Goal: Information Seeking & Learning: Understand process/instructions

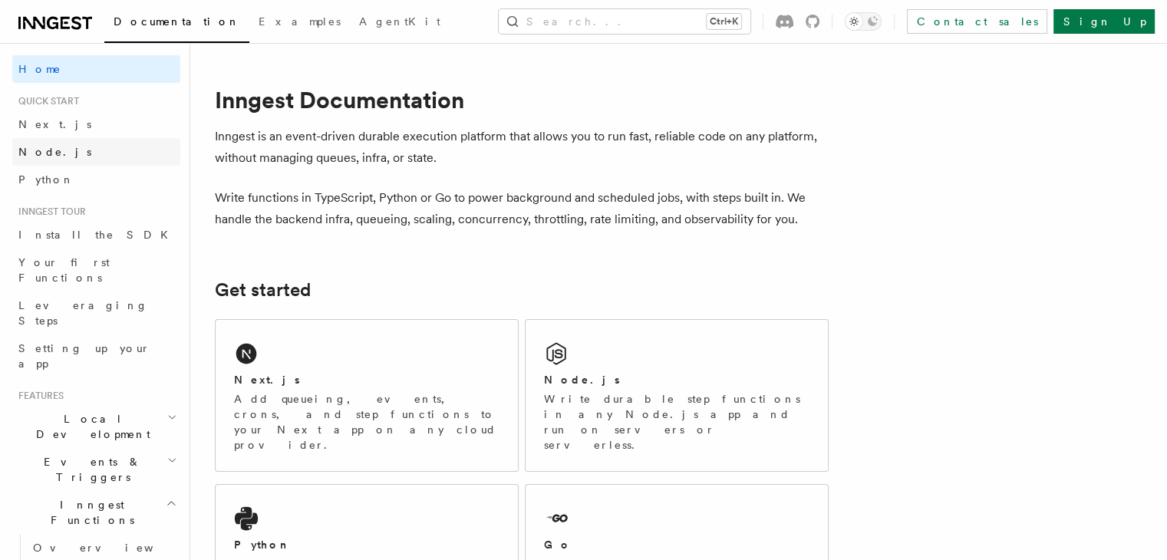
click at [46, 154] on span "Node.js" at bounding box center [54, 152] width 73 height 12
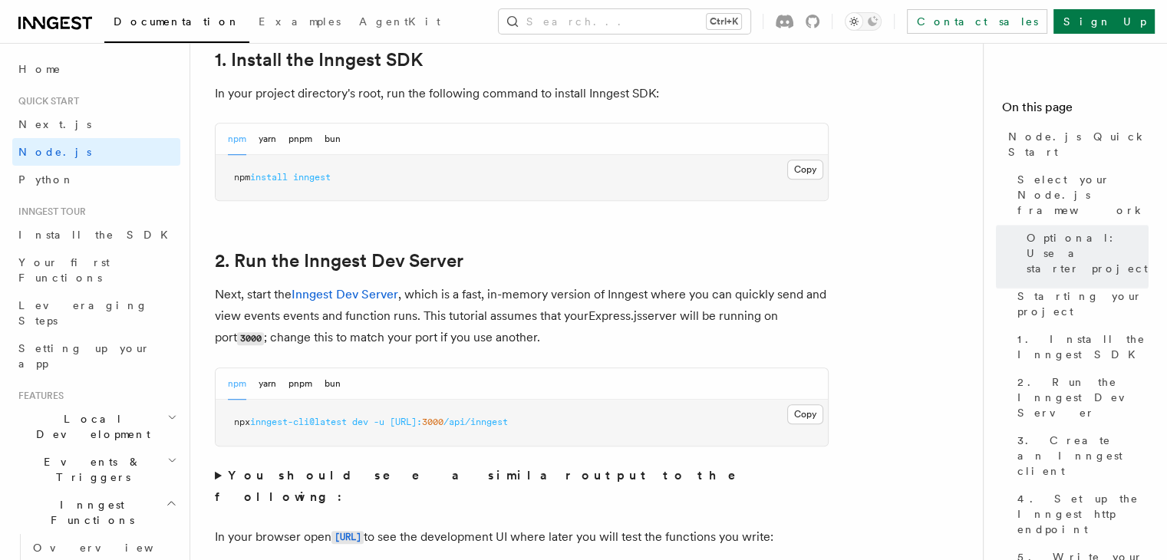
scroll to position [1036, 0]
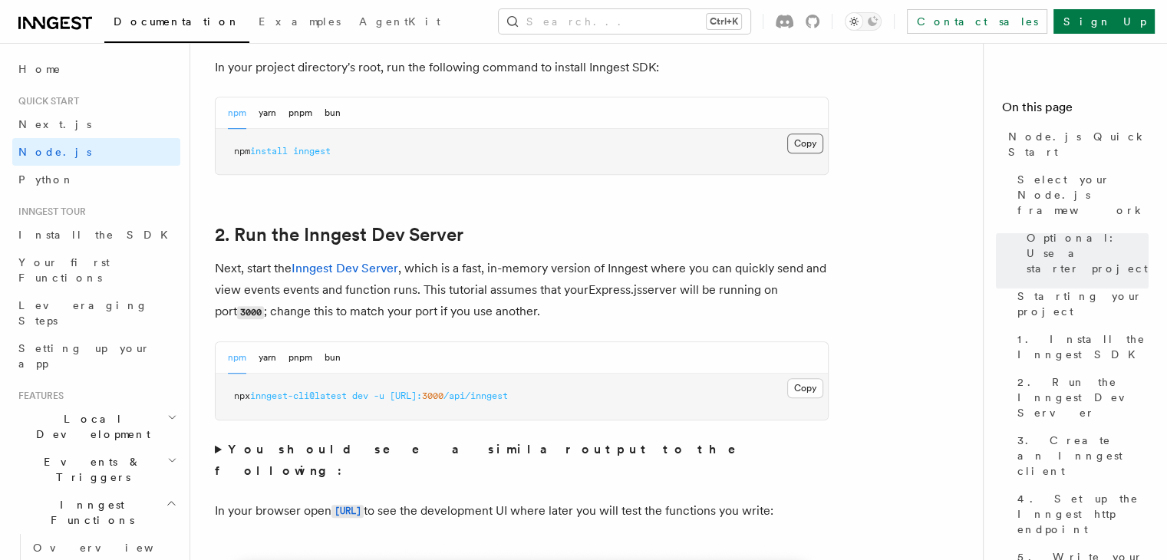
click at [799, 142] on button "Copy Copied" at bounding box center [805, 144] width 36 height 20
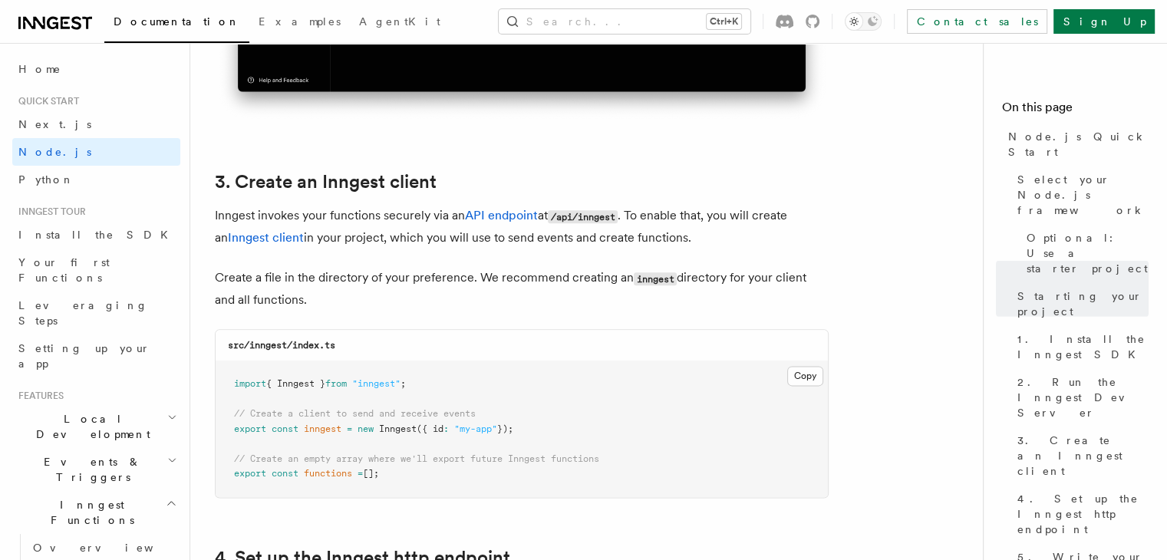
scroll to position [1849, 0]
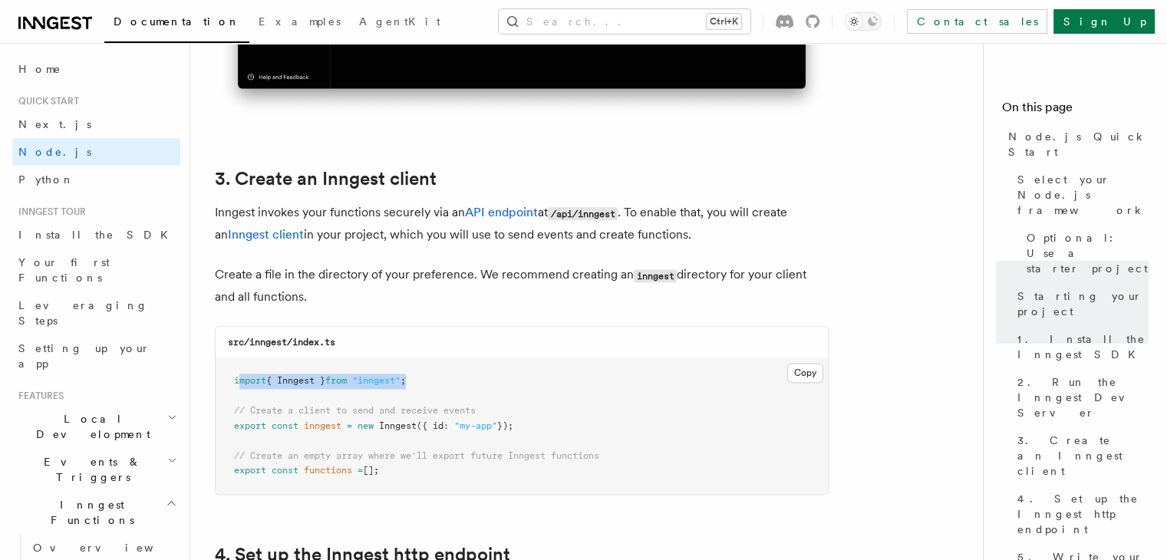
drag, startPoint x: 236, startPoint y: 381, endPoint x: 437, endPoint y: 374, distance: 200.4
click at [437, 374] on pre "import { Inngest } from "inngest" ; // Create a client to send and receive even…" at bounding box center [522, 426] width 612 height 136
drag, startPoint x: 233, startPoint y: 378, endPoint x: 447, endPoint y: 375, distance: 214.1
click at [447, 375] on pre "import { Inngest } from "inngest" ; // Create a client to send and receive even…" at bounding box center [522, 426] width 612 height 136
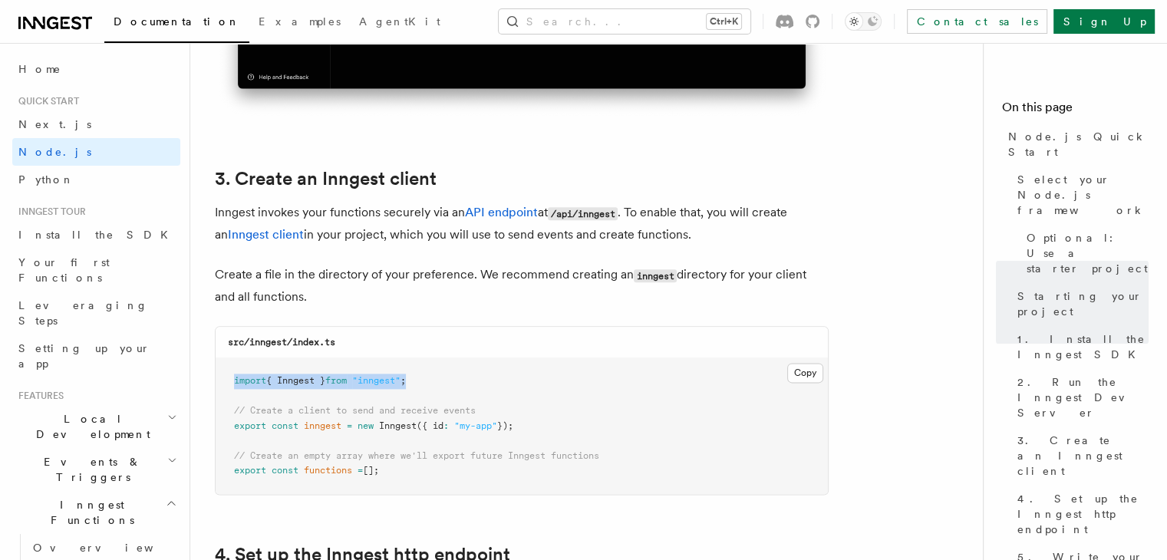
copy span "import { Inngest } from "inngest" ;"
click at [595, 409] on pre "import { Inngest } from "inngest" ; // Create a client to send and receive even…" at bounding box center [522, 426] width 612 height 136
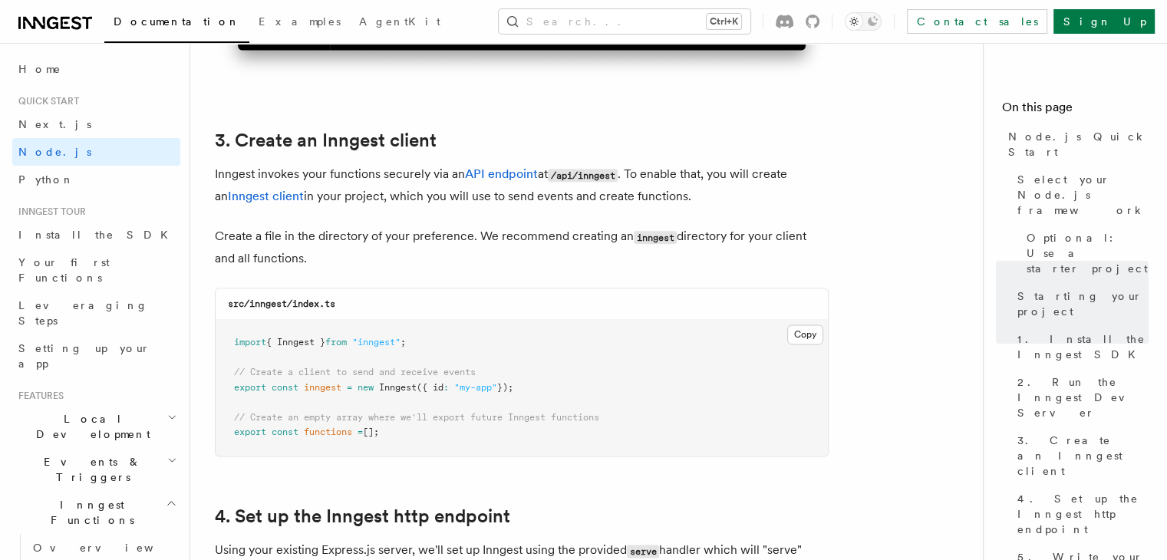
drag, startPoint x: 234, startPoint y: 373, endPoint x: 551, endPoint y: 383, distance: 317.1
click at [551, 383] on pre "import { Inngest } from "inngest" ; // Create a client to send and receive even…" at bounding box center [522, 388] width 612 height 136
copy code "// Create a client to send and receive events export const inngest = new Innges…"
drag, startPoint x: 236, startPoint y: 414, endPoint x: 403, endPoint y: 432, distance: 167.4
click at [403, 432] on pre "import { Inngest } from "inngest" ; // Create a client to send and receive even…" at bounding box center [522, 388] width 612 height 136
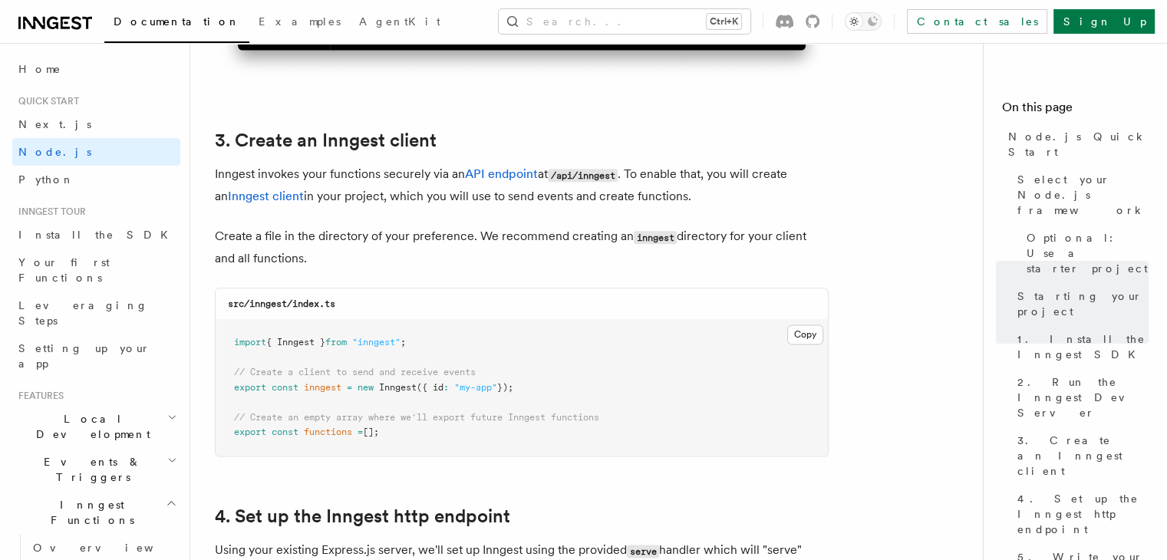
copy code "// Create an empty array where we'll export future Inngest functions export con…"
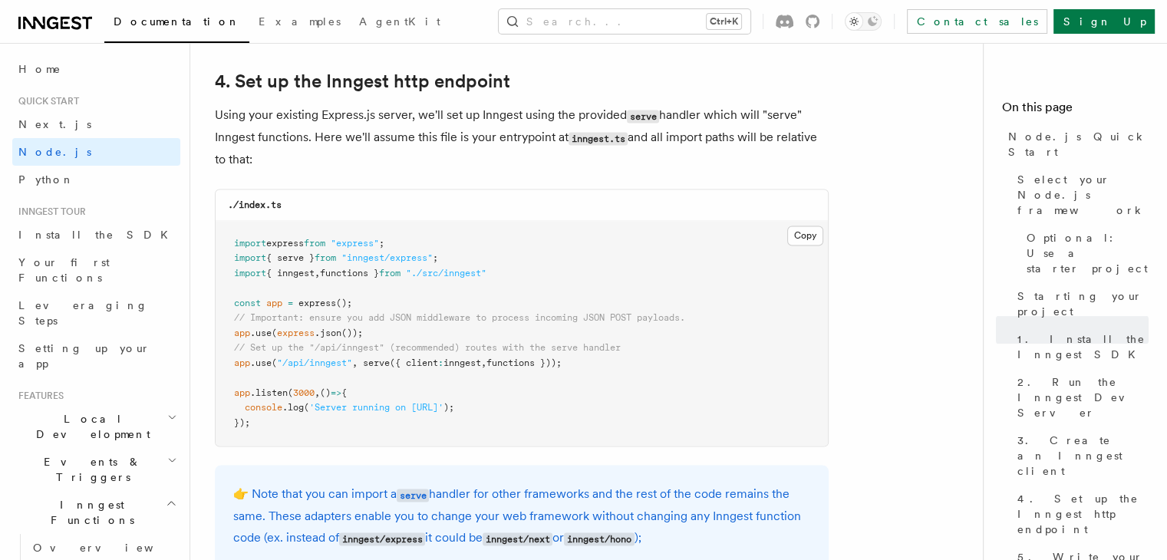
scroll to position [2324, 0]
drag, startPoint x: 364, startPoint y: 364, endPoint x: 582, endPoint y: 369, distance: 218.0
click at [582, 369] on pre "import express from "express" ; import { serve } from "inngest/express" ; impor…" at bounding box center [522, 333] width 612 height 226
copy span "serve ({ client : inngest , functions }));"
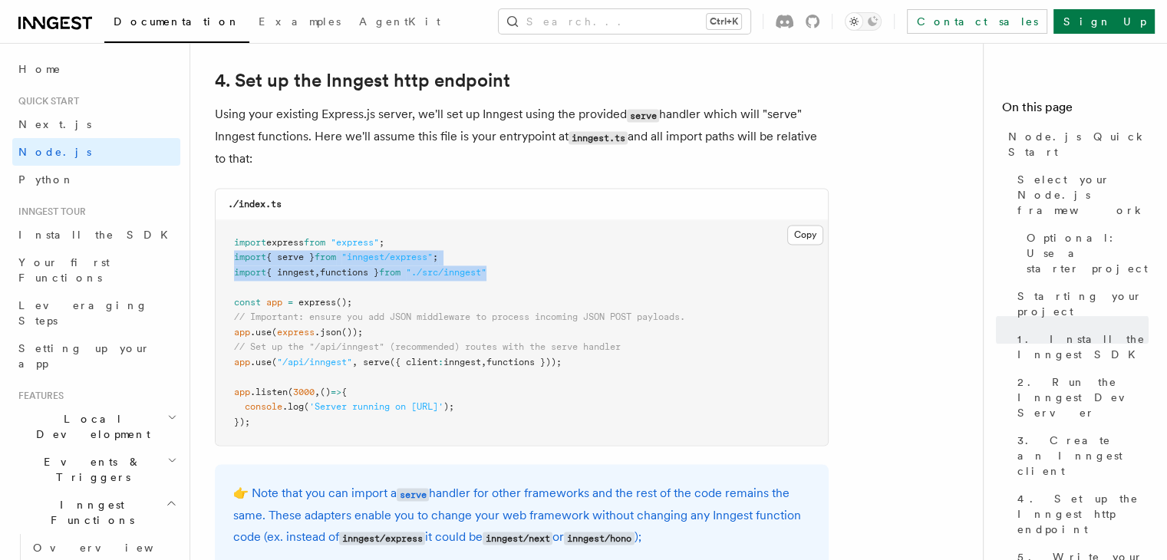
drag, startPoint x: 234, startPoint y: 256, endPoint x: 524, endPoint y: 272, distance: 290.5
click at [524, 272] on pre "import express from "express" ; import { serve } from "inngest/express" ; impor…" at bounding box center [522, 333] width 612 height 226
copy code "import { serve } from "inngest/express" ; import { inngest , functions } from "…"
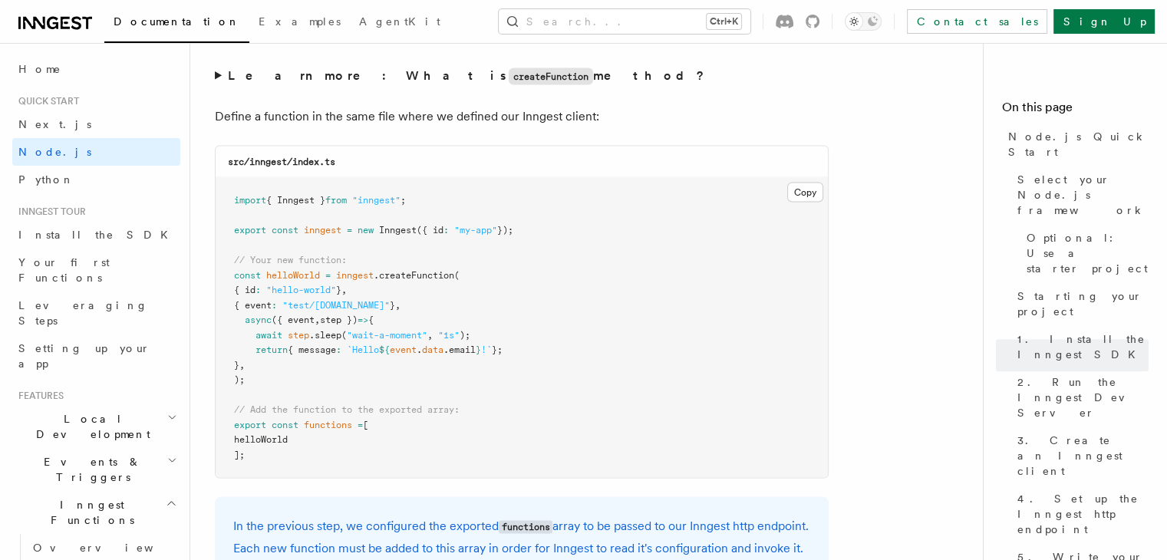
scroll to position [3011, 0]
